Goal: Information Seeking & Learning: Find specific fact

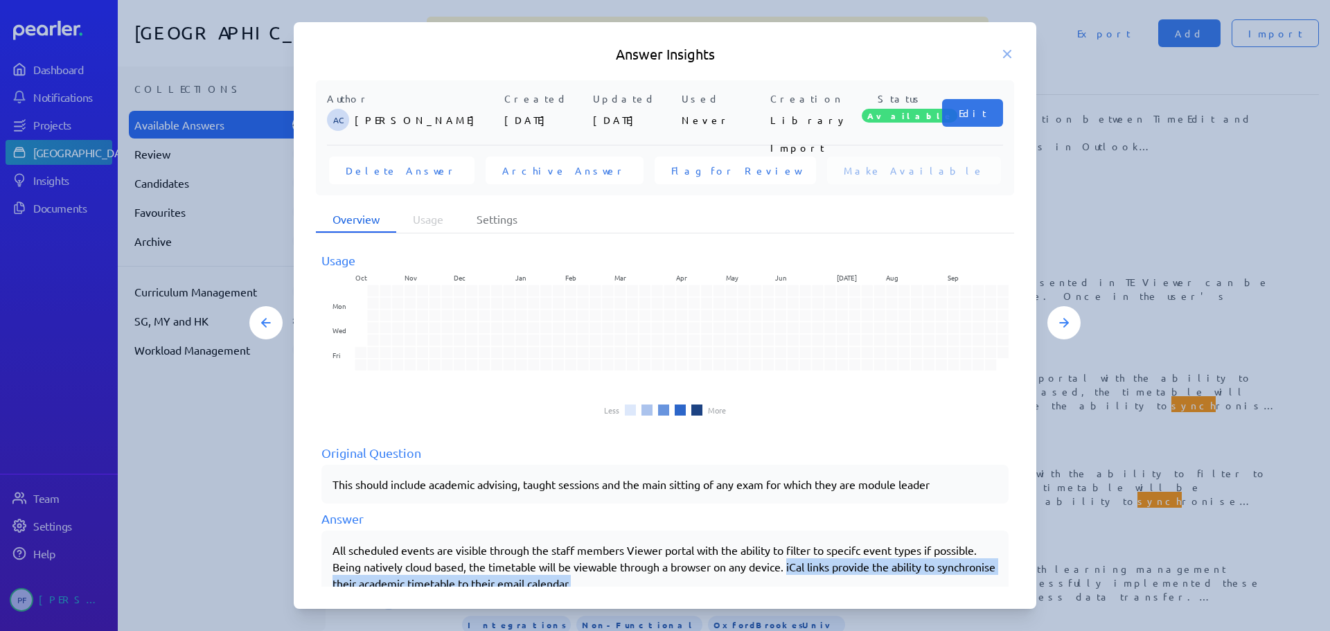
scroll to position [28, 0]
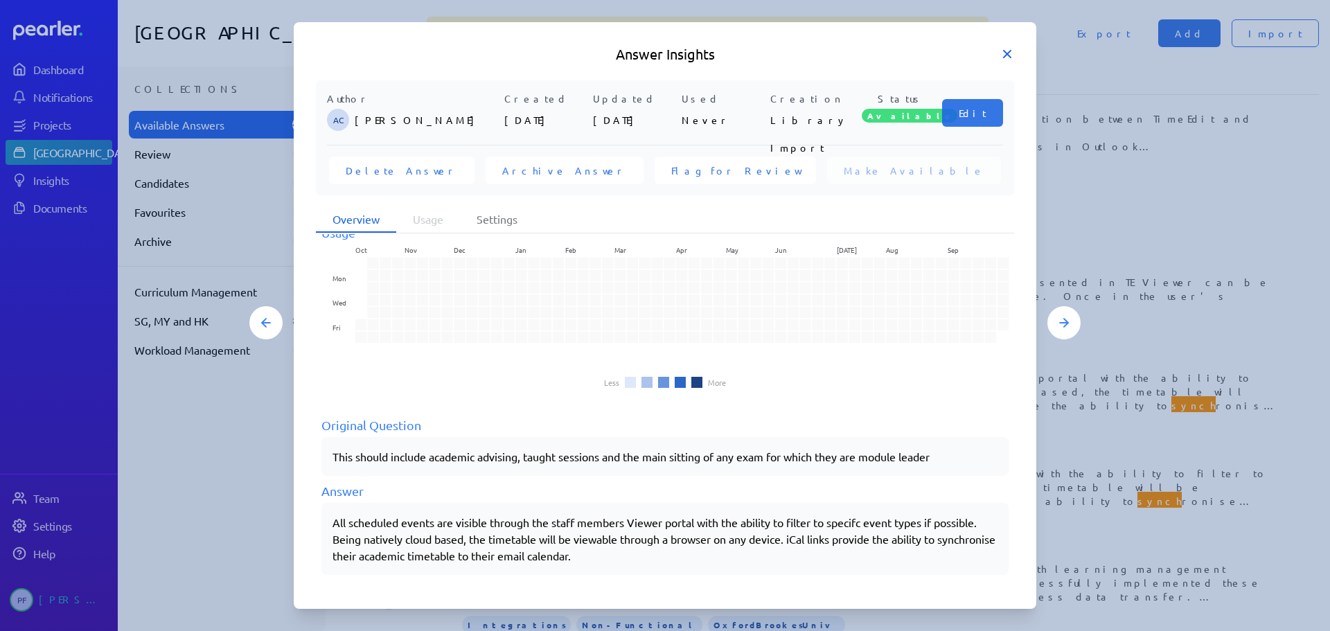
click at [1005, 53] on icon at bounding box center [1007, 54] width 14 height 14
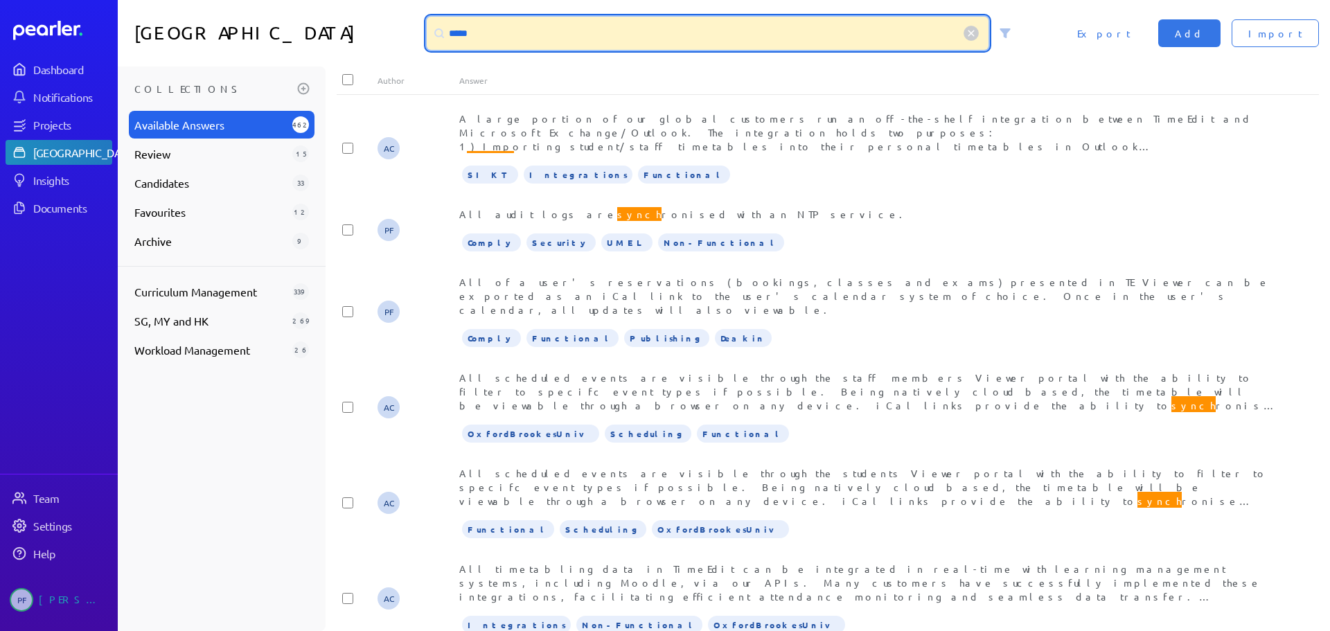
click at [489, 33] on input "*****" at bounding box center [708, 33] width 562 height 33
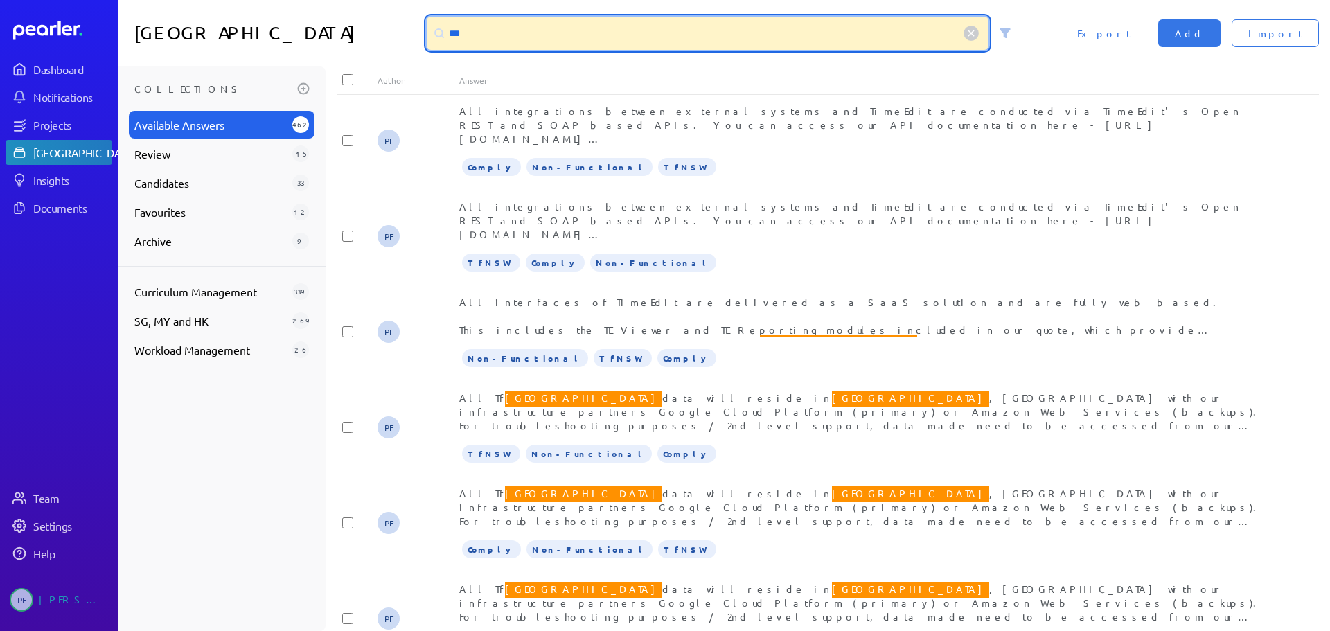
scroll to position [1385, 0]
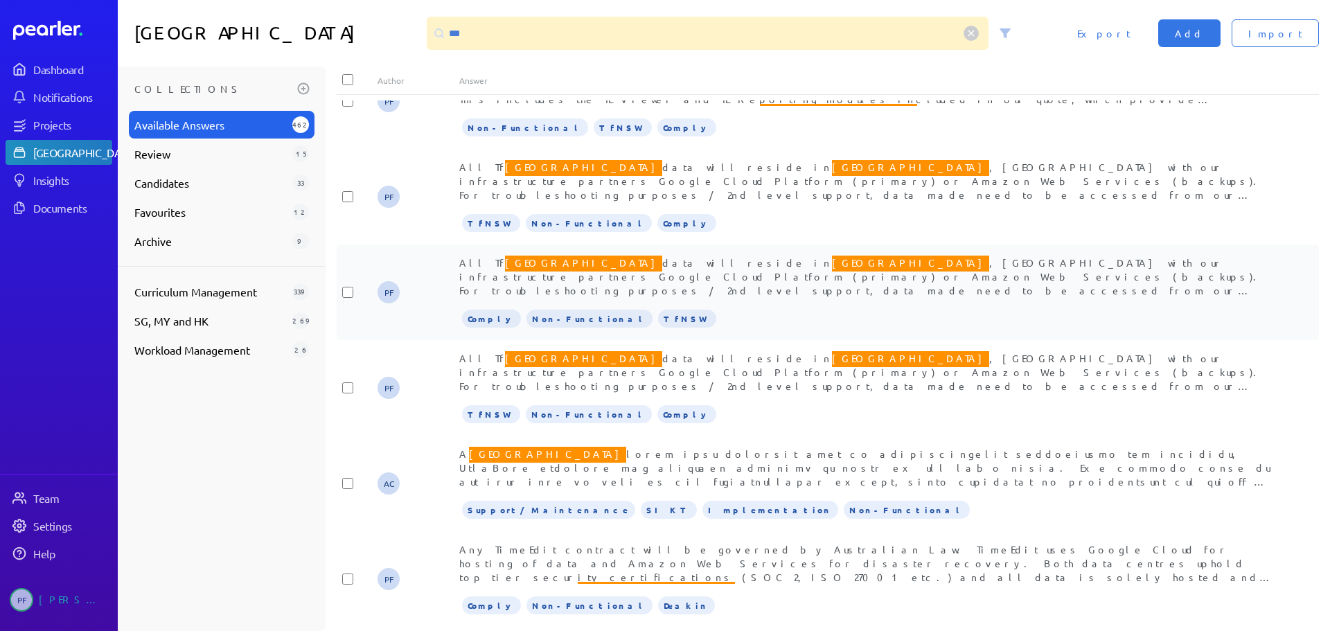
click at [649, 272] on span "All Tf NSW data will reside in [GEOGRAPHIC_DATA] , [GEOGRAPHIC_DATA] with our i…" at bounding box center [862, 338] width 806 height 168
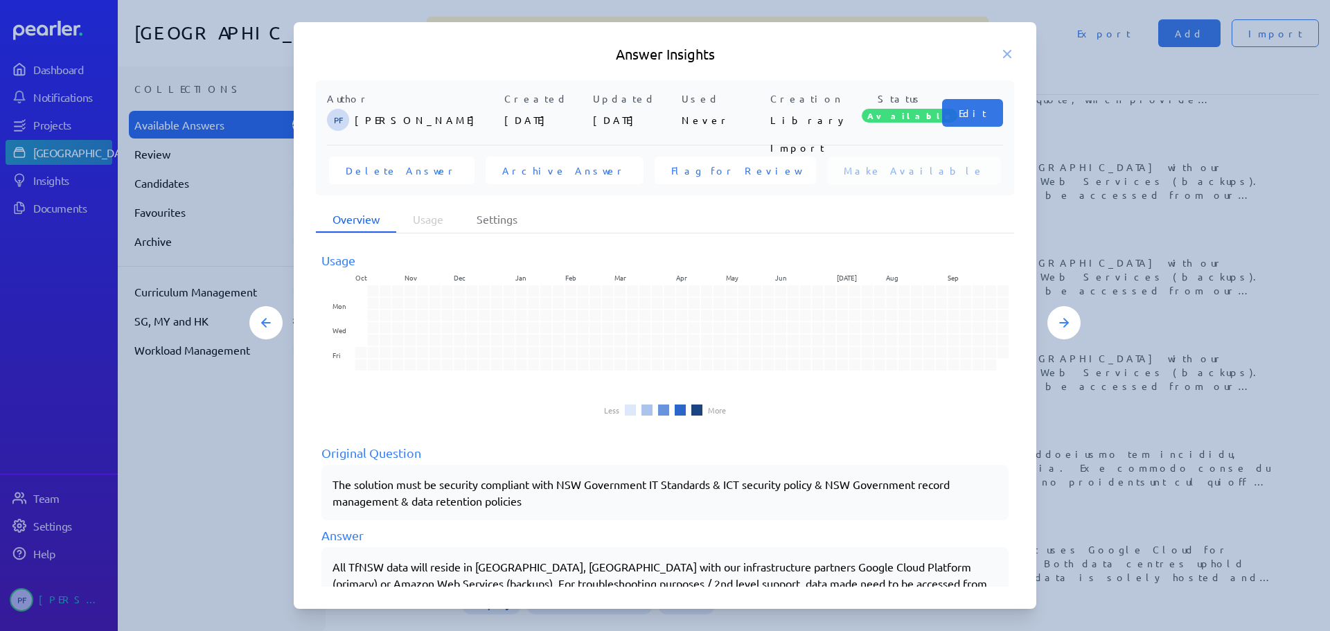
scroll to position [161, 0]
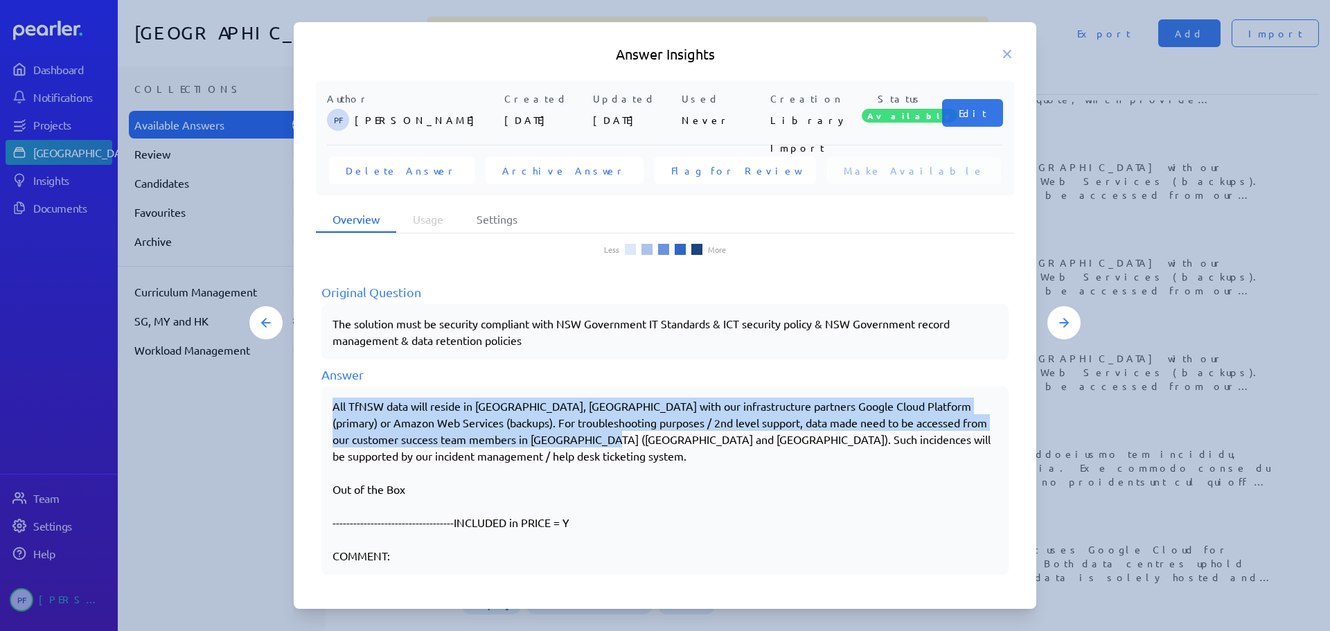
drag, startPoint x: 334, startPoint y: 403, endPoint x: 615, endPoint y: 434, distance: 282.9
click at [615, 434] on div "All TfNSW data will reside in [GEOGRAPHIC_DATA], [GEOGRAPHIC_DATA] with our inf…" at bounding box center [664, 481] width 665 height 166
copy div "All TfNSW data will reside in [GEOGRAPHIC_DATA], [GEOGRAPHIC_DATA] with our inf…"
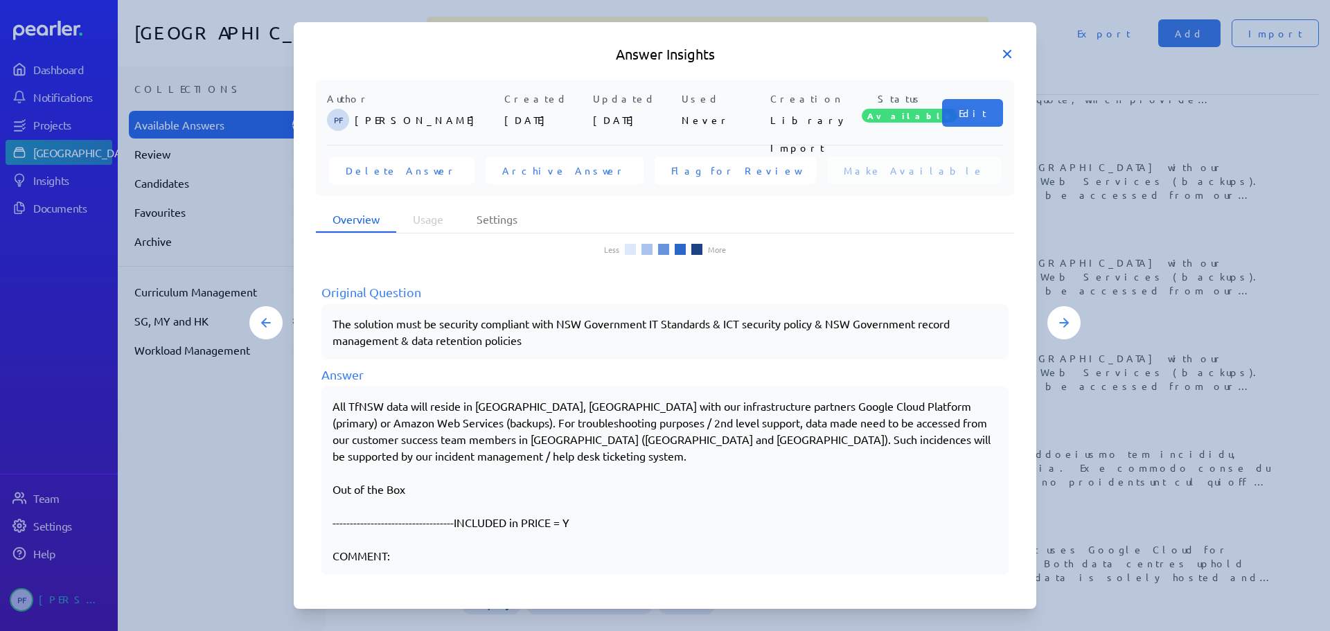
click at [1002, 51] on icon at bounding box center [1007, 54] width 14 height 14
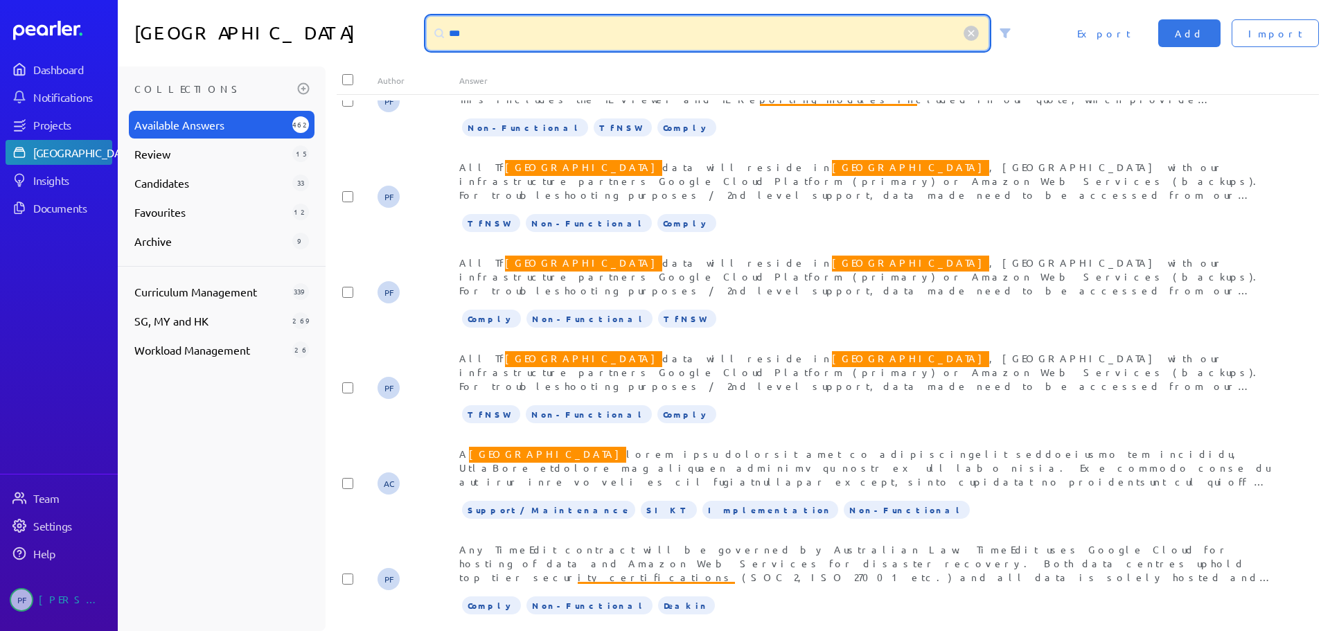
click at [633, 26] on input "***" at bounding box center [708, 33] width 562 height 33
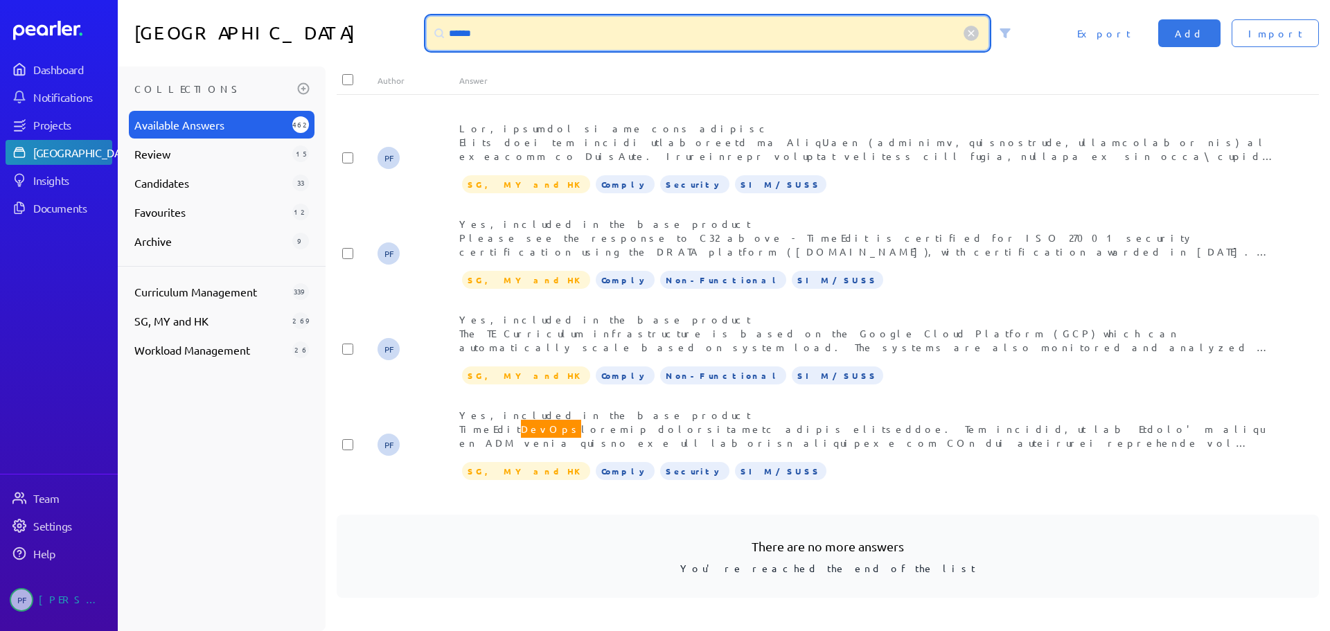
scroll to position [1123, 0]
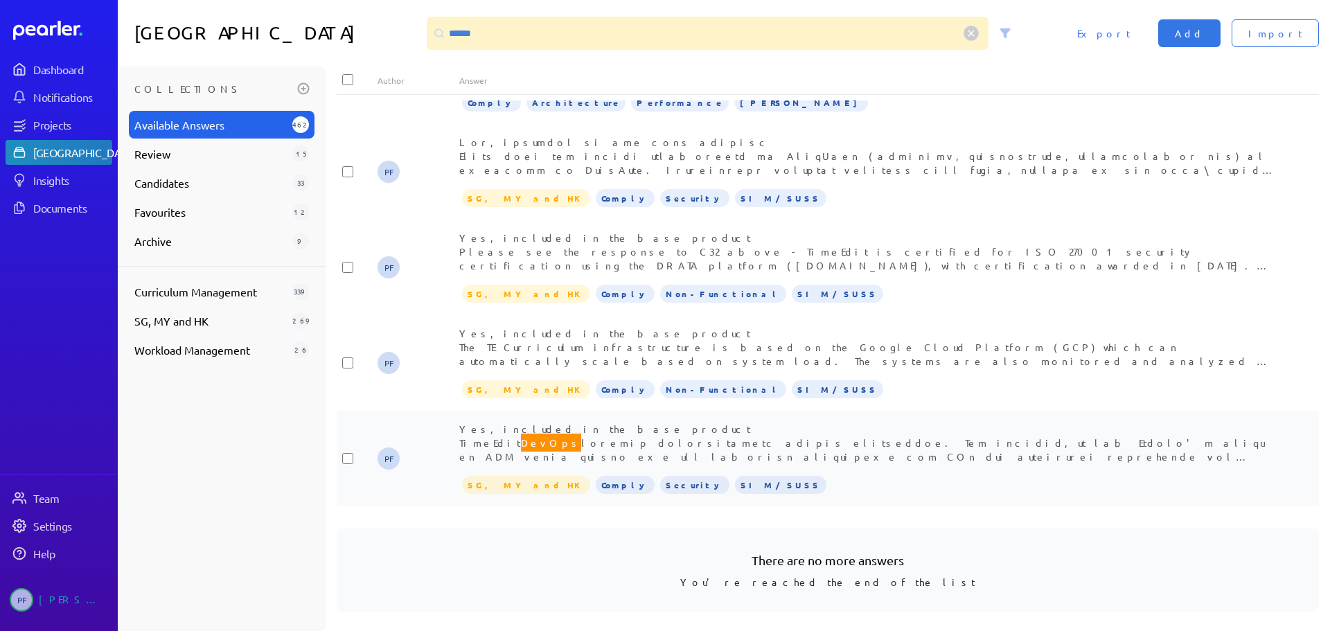
click at [661, 434] on span "Yes, included in the base product TimeEdit DevOps" at bounding box center [865, 554] width 813 height 262
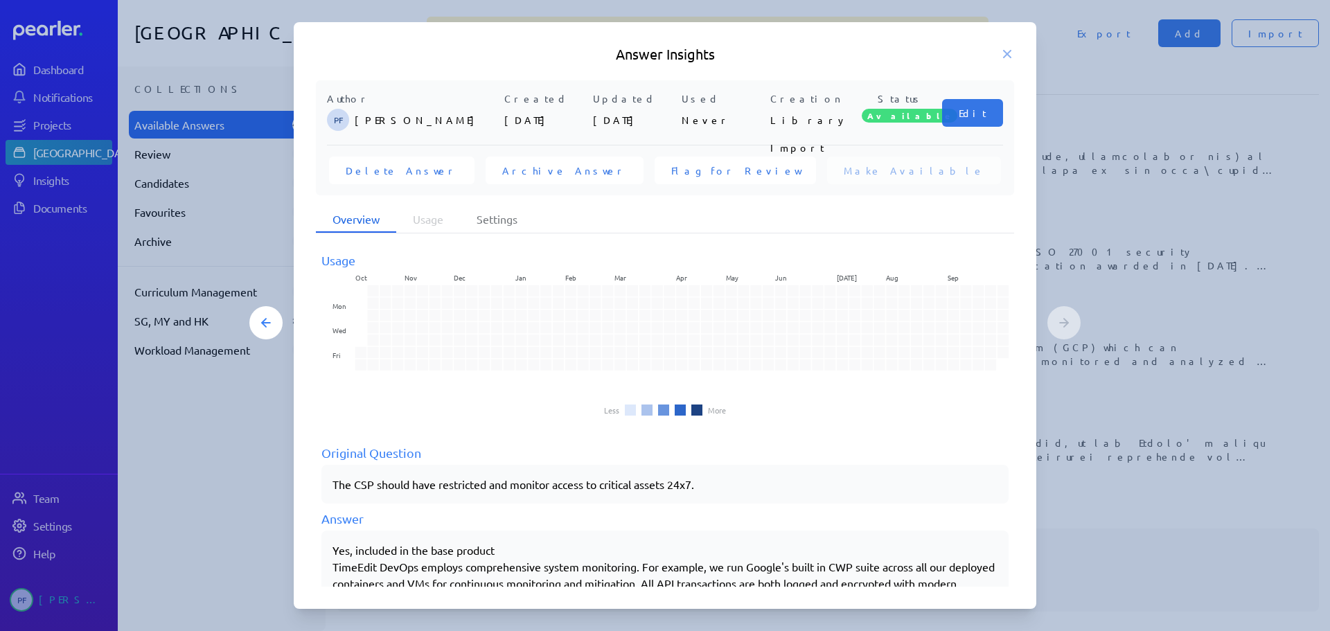
scroll to position [227, 0]
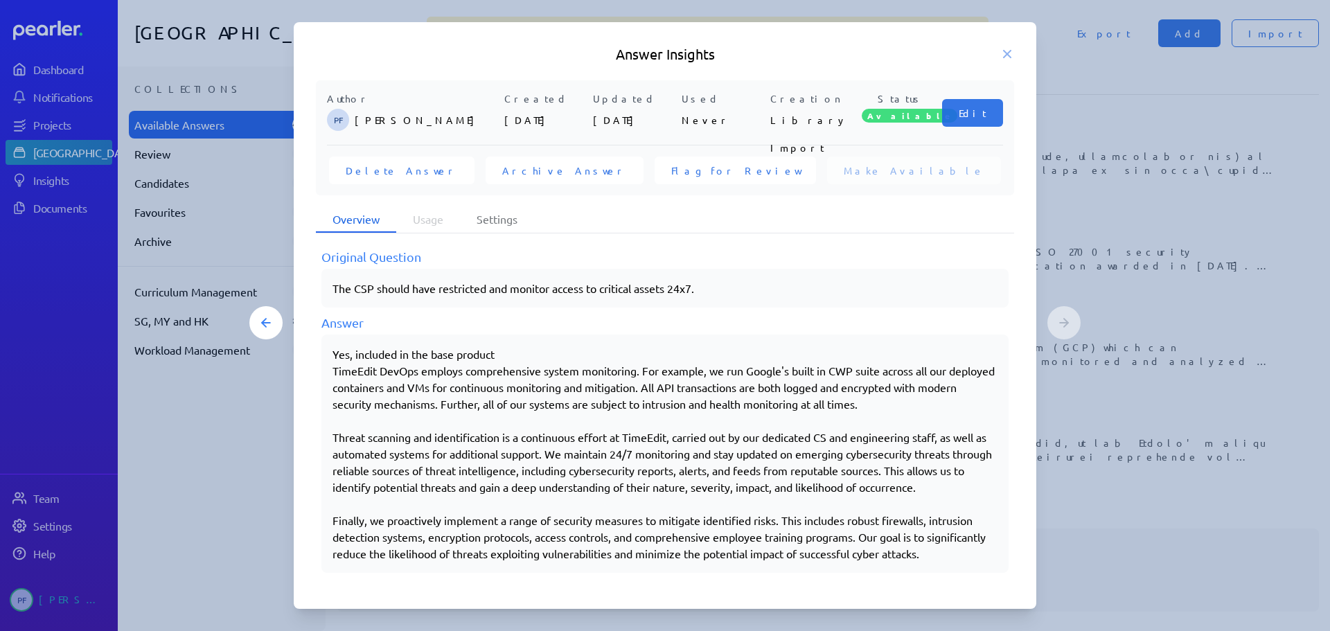
click at [997, 49] on h5 "Answer Insights" at bounding box center [665, 53] width 698 height 19
click at [1007, 52] on icon at bounding box center [1007, 54] width 14 height 14
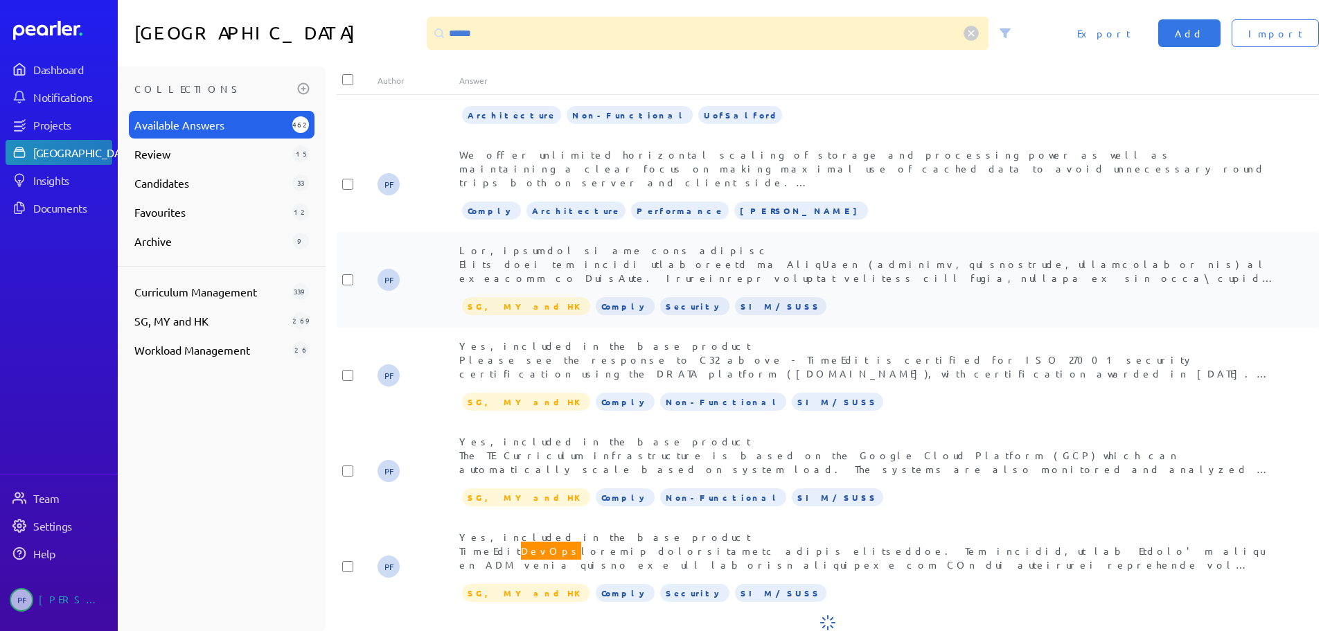
scroll to position [1123, 0]
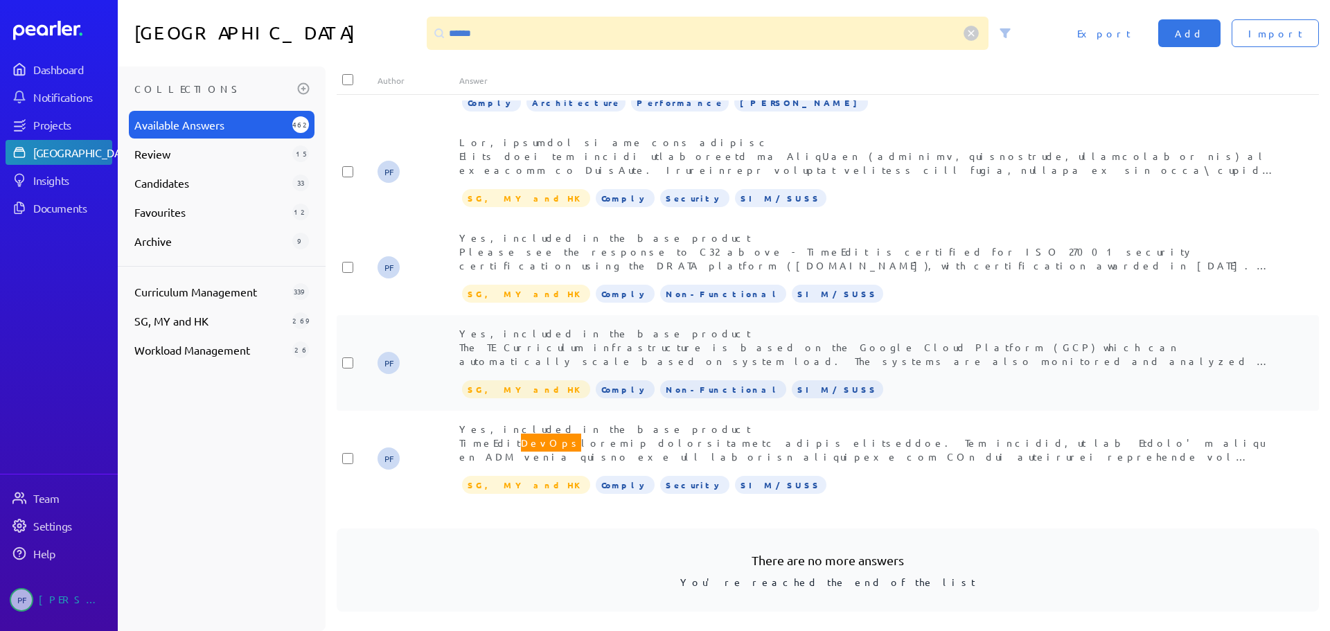
click at [623, 337] on span "Yes, included in the base product The TE Curriculum infrastructure is based on …" at bounding box center [866, 472] width 815 height 290
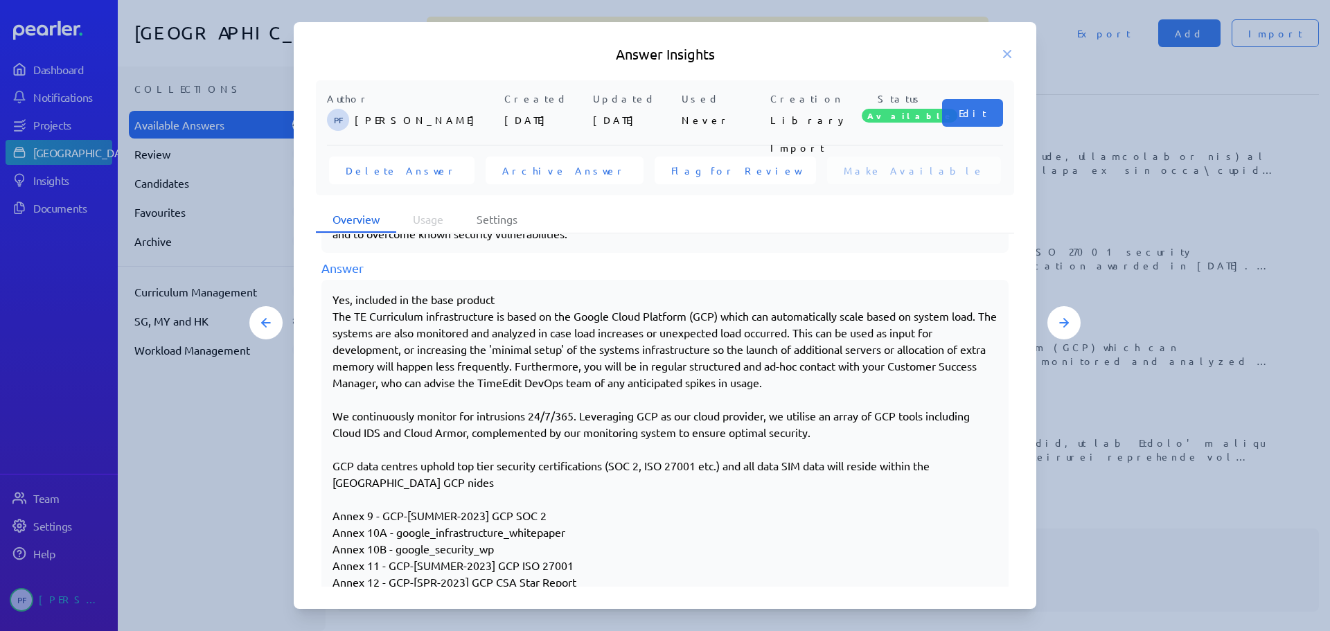
scroll to position [310, 0]
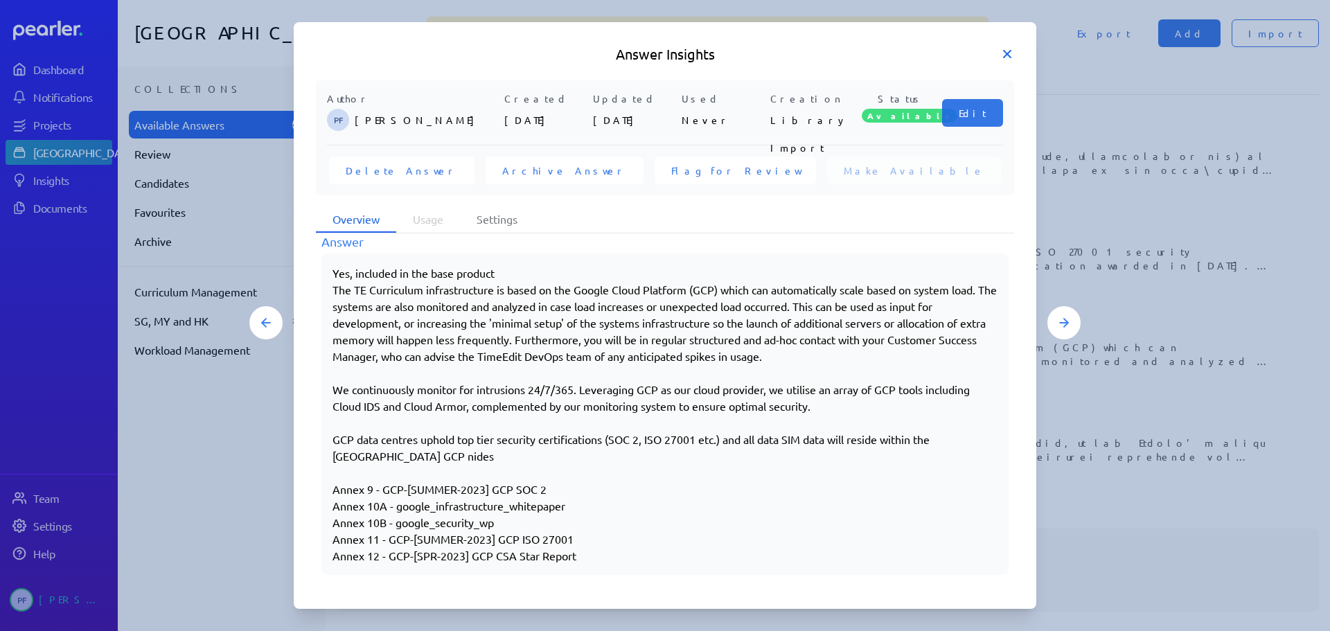
click at [1004, 51] on icon at bounding box center [1007, 54] width 7 height 7
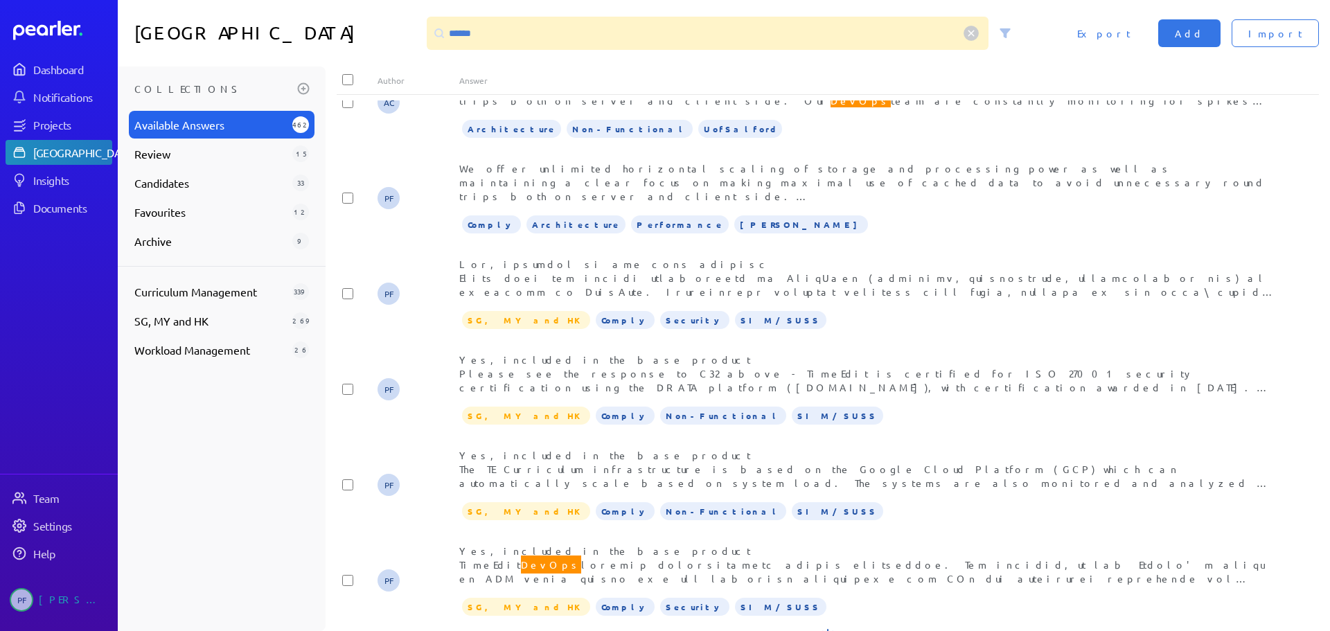
scroll to position [1123, 0]
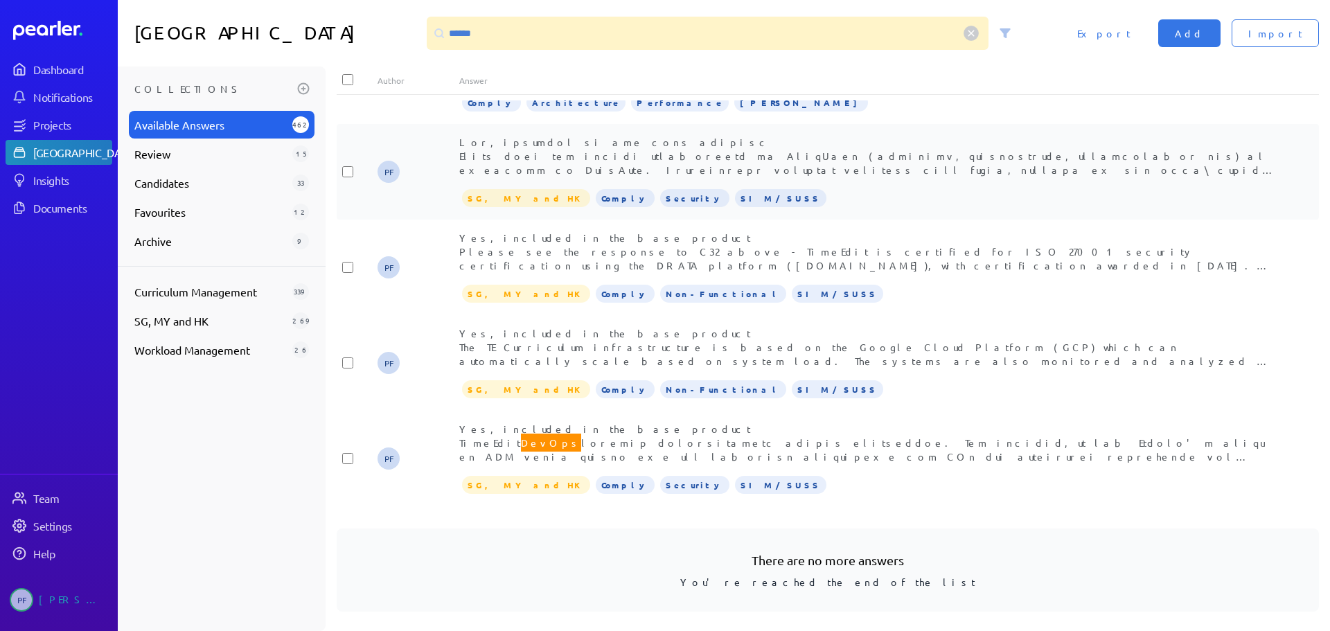
click at [535, 136] on span "DevOps employs comprehensive system monitoring. All API transactions are both l…" at bounding box center [867, 301] width 816 height 331
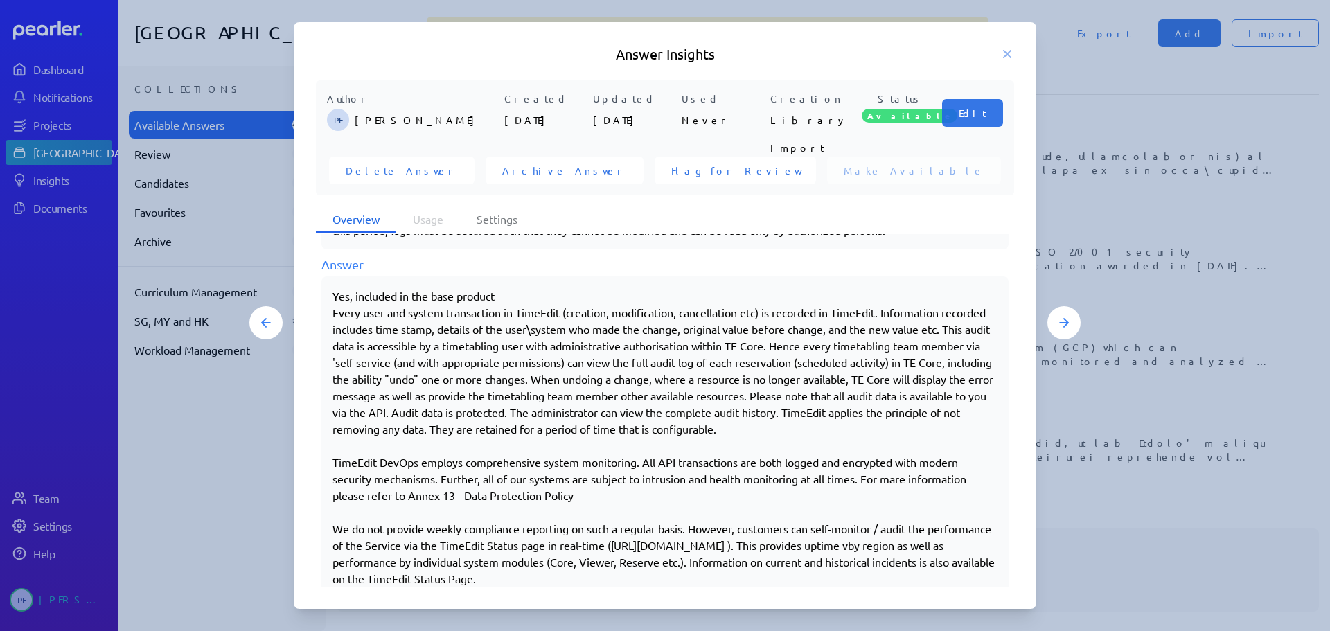
scroll to position [393, 0]
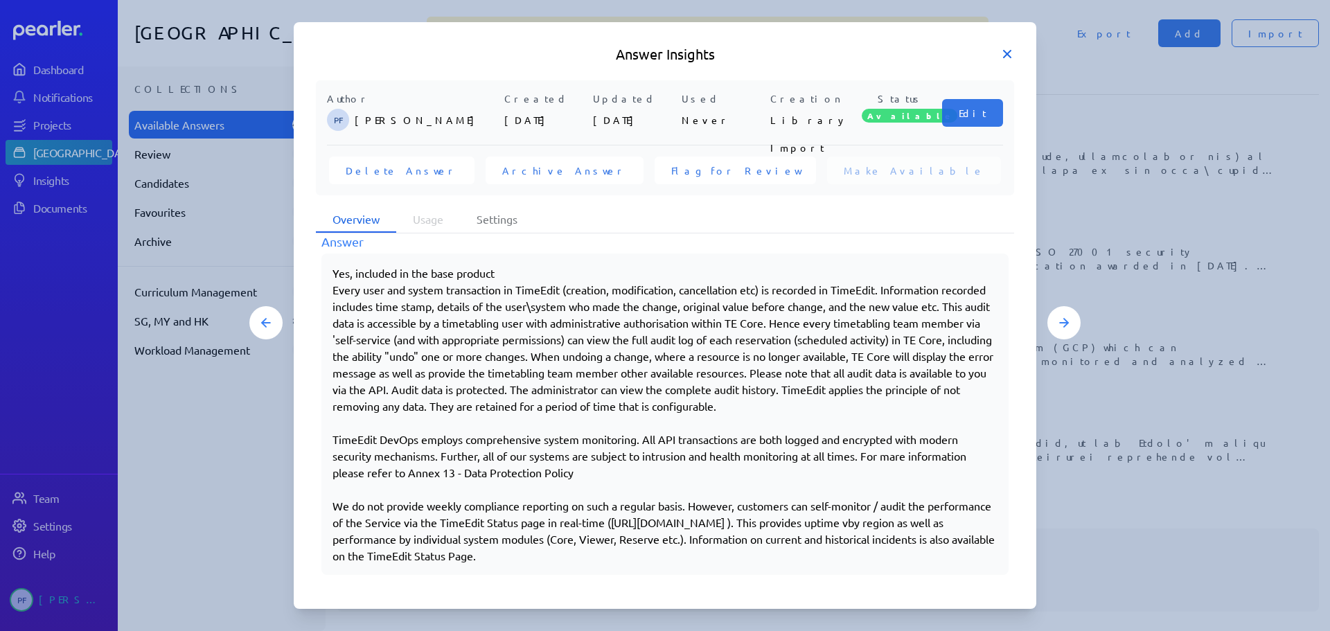
click at [1008, 53] on icon at bounding box center [1007, 54] width 7 height 7
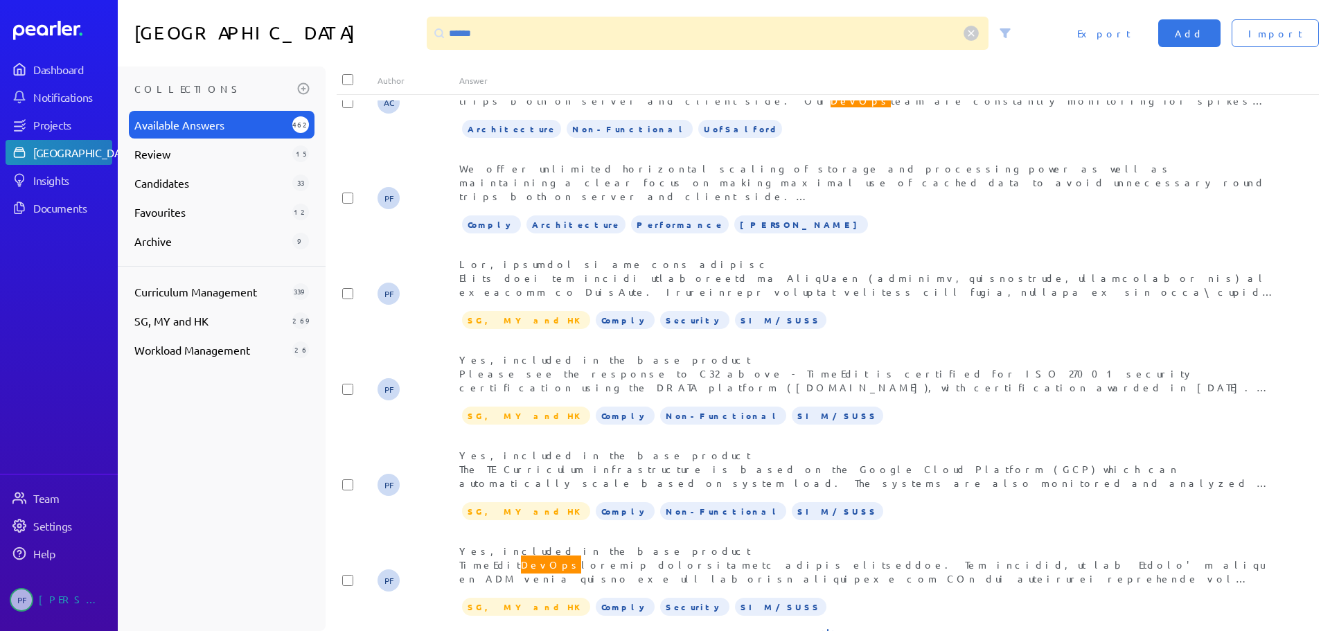
scroll to position [1123, 0]
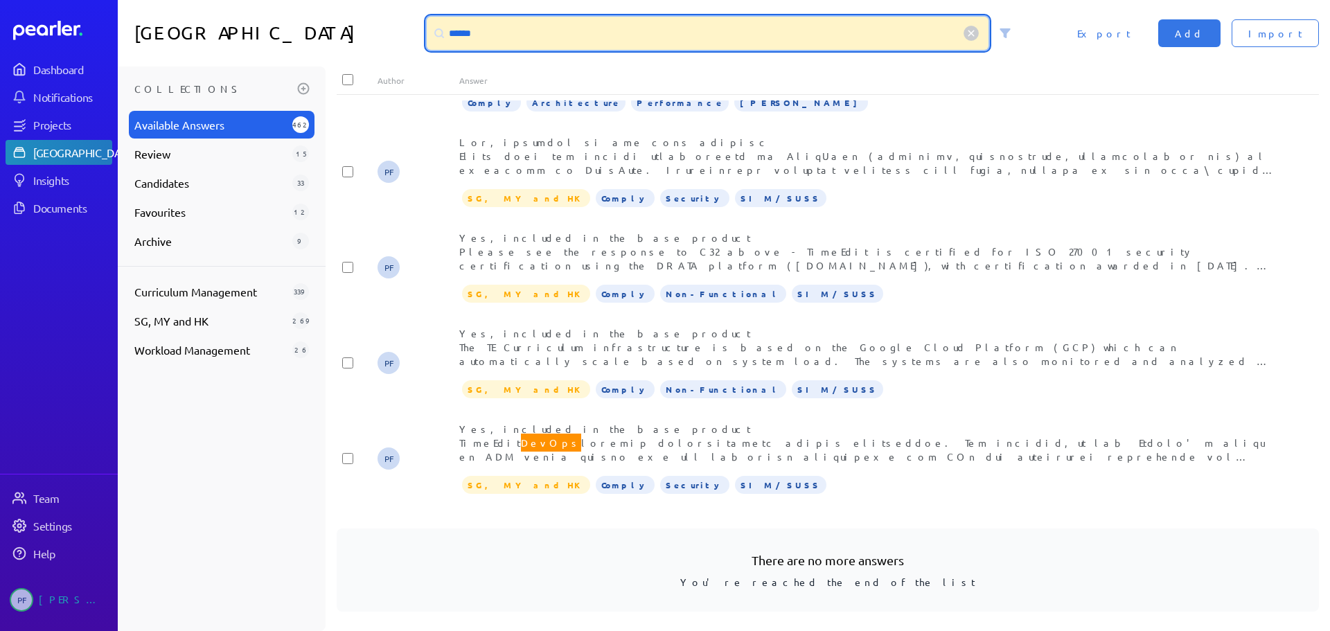
click at [550, 35] on input "******" at bounding box center [708, 33] width 562 height 33
click at [549, 34] on input "******" at bounding box center [708, 33] width 562 height 33
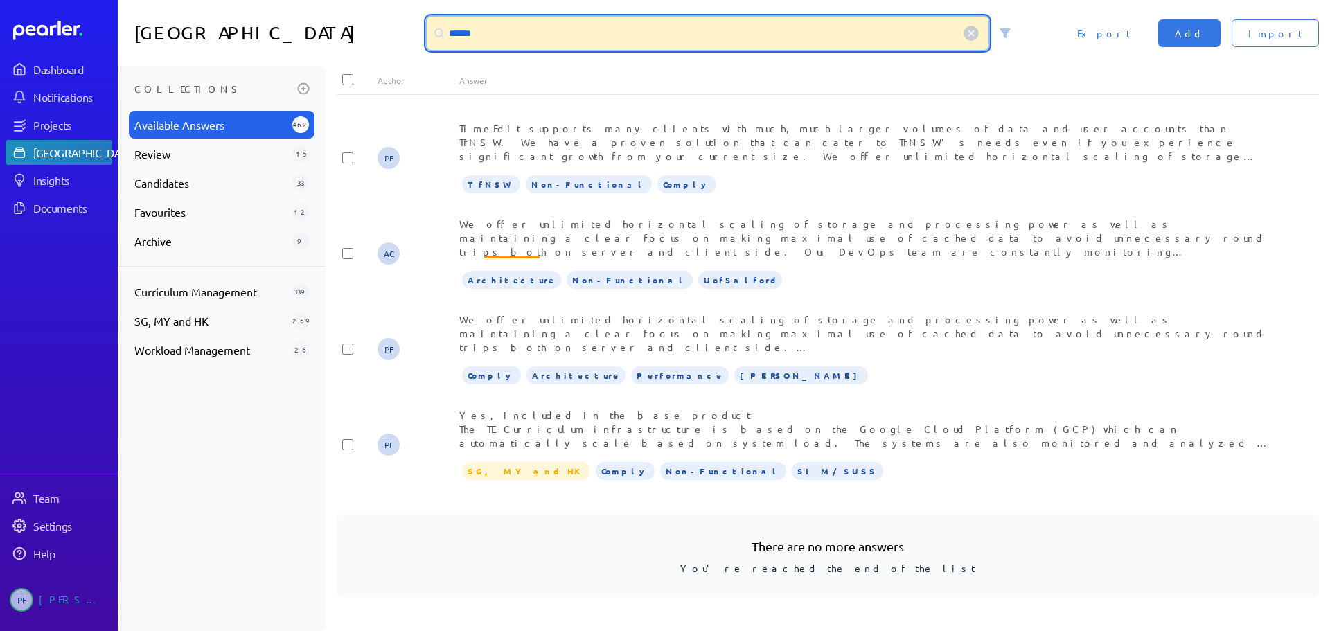
scroll to position [181, 0]
type input "******"
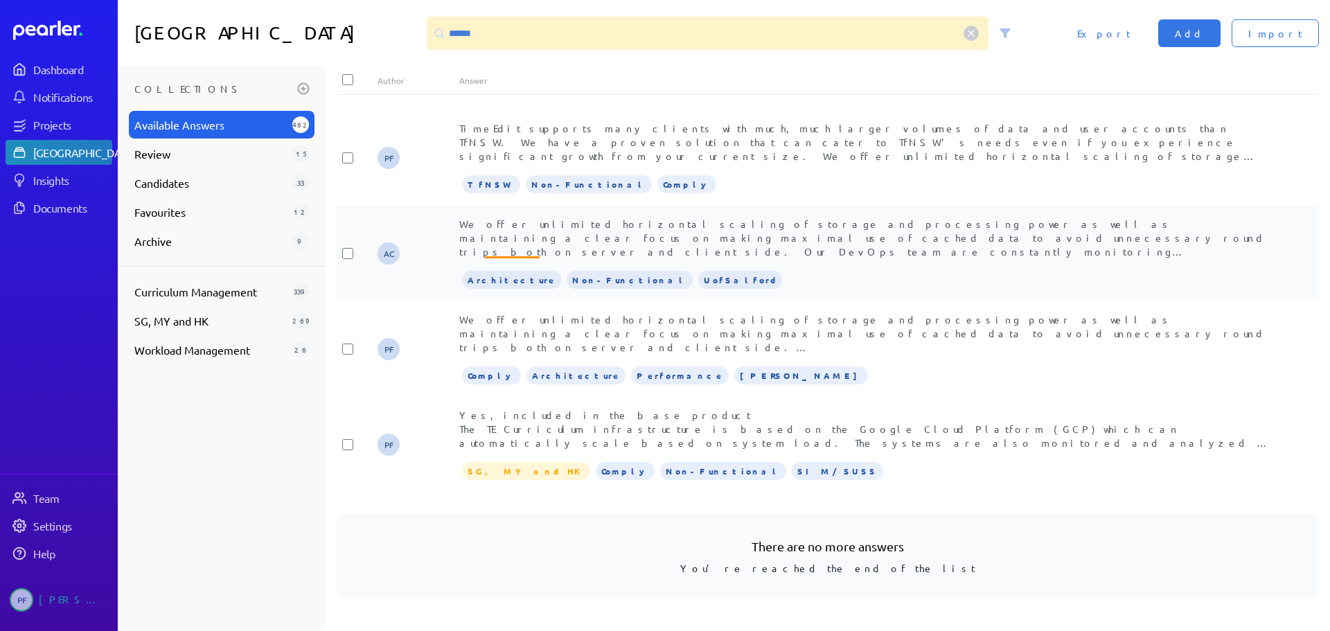
click at [618, 231] on div "We offer unlimited horizontal scaling of storage and processing power as well a…" at bounding box center [868, 238] width 819 height 42
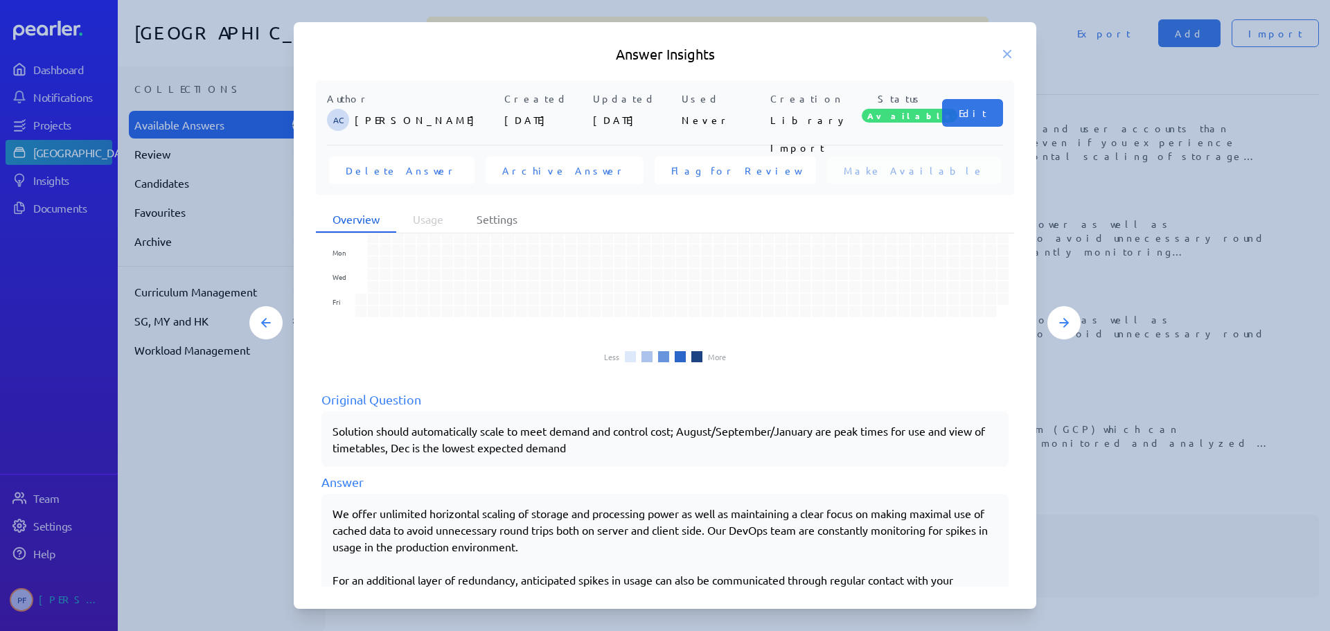
scroll to position [94, 0]
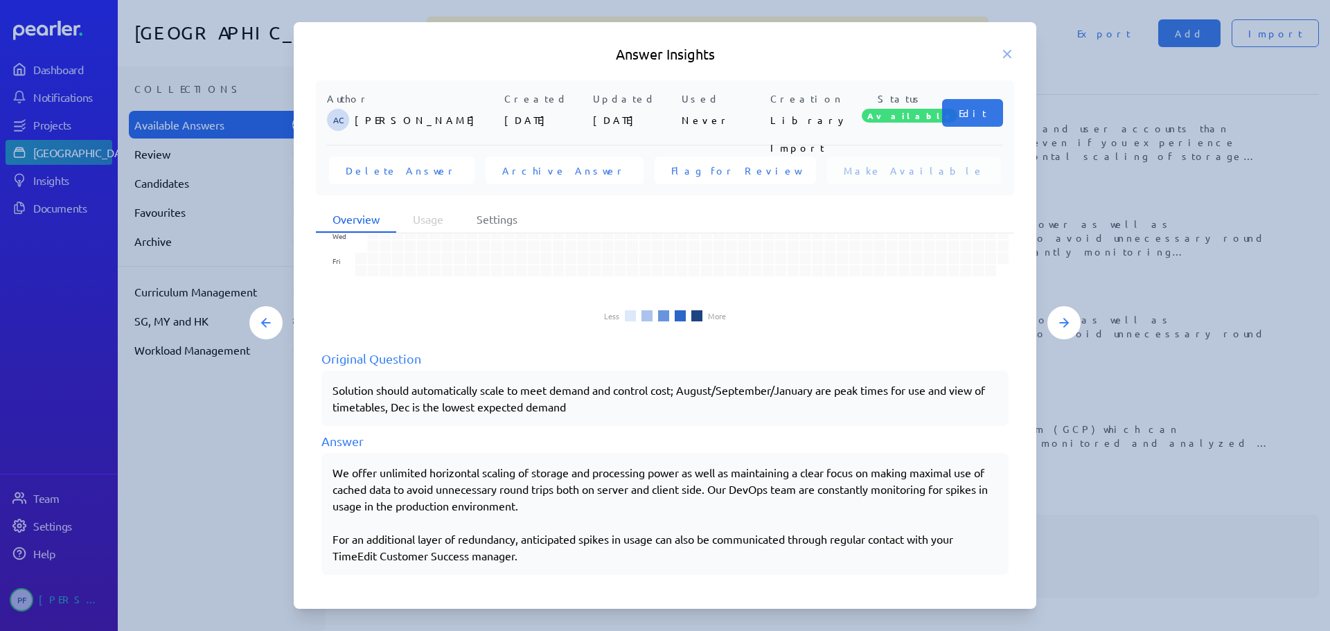
drag, startPoint x: 729, startPoint y: 486, endPoint x: 663, endPoint y: 560, distance: 99.6
click at [663, 560] on div "We offer unlimited horizontal scaling of storage and processing power as well a…" at bounding box center [664, 514] width 665 height 100
copy div "Our DevOps team are constantly monitoring for spikes in usage in the production…"
click at [1007, 53] on icon at bounding box center [1007, 54] width 7 height 7
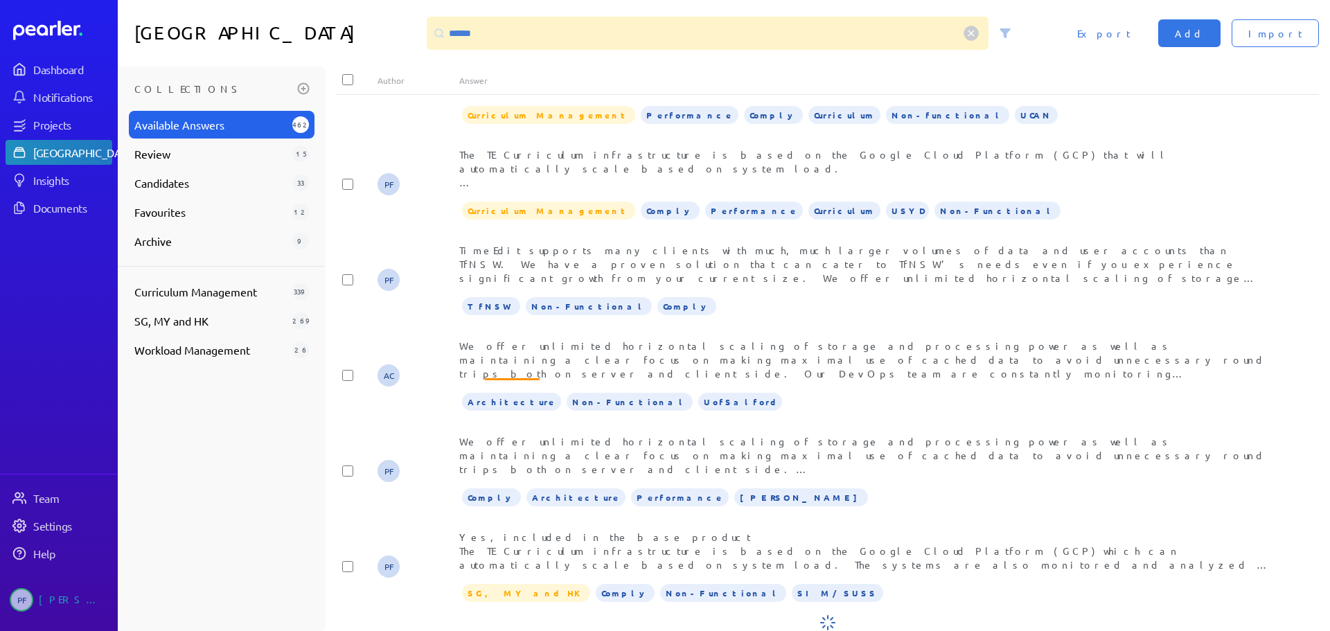
scroll to position [181, 0]
